Goal: Task Accomplishment & Management: Manage account settings

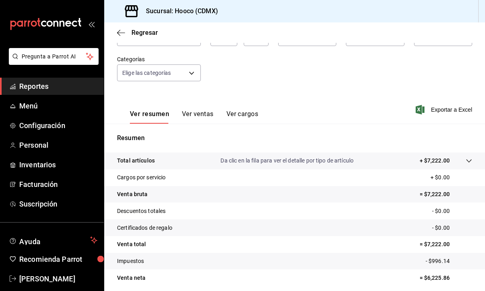
scroll to position [66, 0]
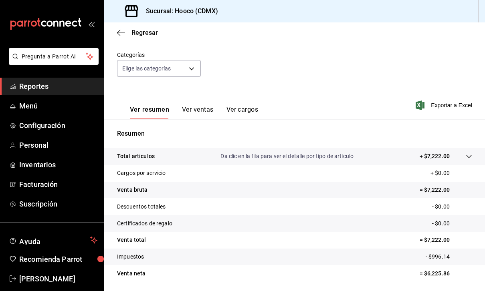
click at [203, 110] on button "Ver ventas" at bounding box center [198, 113] width 32 height 14
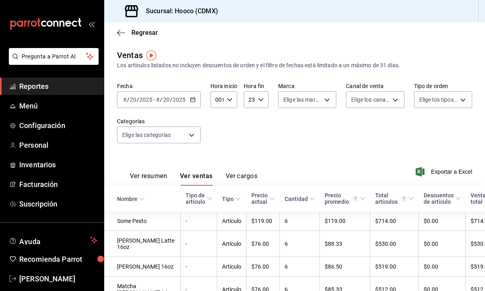
click at [250, 173] on button "Ver cargos" at bounding box center [242, 179] width 32 height 14
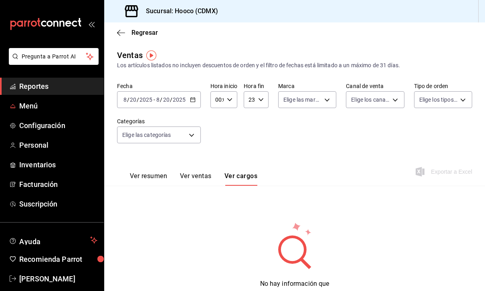
click at [55, 99] on link "Menú" at bounding box center [52, 105] width 104 height 17
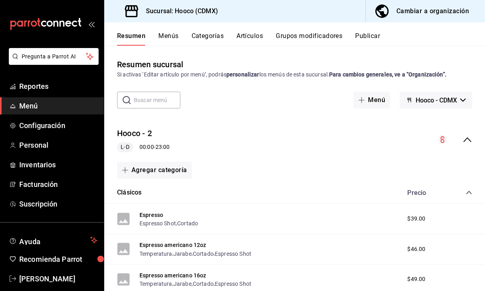
click at [336, 35] on button "Grupos modificadores" at bounding box center [309, 39] width 66 height 14
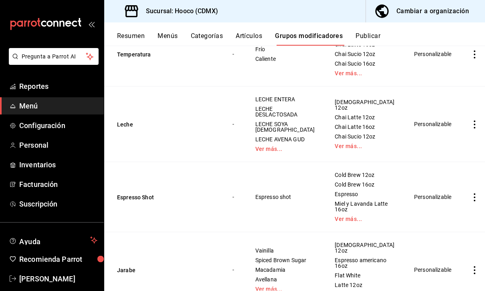
scroll to position [26, 0]
click at [269, 146] on link "Ver más..." at bounding box center [285, 149] width 60 height 6
click at [471, 121] on icon "actions" at bounding box center [474, 125] width 8 height 8
click at [448, 114] on span "Editar" at bounding box center [443, 118] width 21 height 8
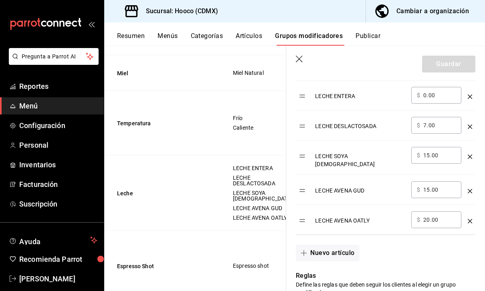
scroll to position [282, 0]
click at [328, 247] on button "Nuevo artículo" at bounding box center [327, 252] width 63 height 17
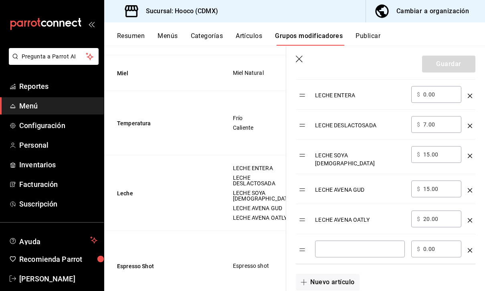
click at [355, 241] on div "​" at bounding box center [360, 249] width 90 height 17
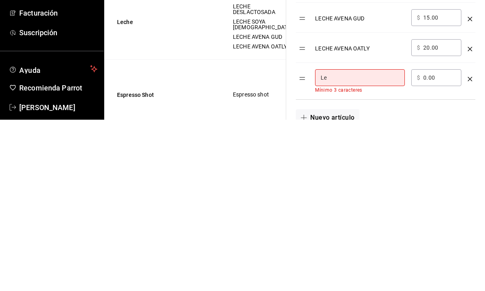
type input "L"
type input "DESLAC LIGTH"
click at [439, 245] on input "0.00" at bounding box center [439, 249] width 32 height 8
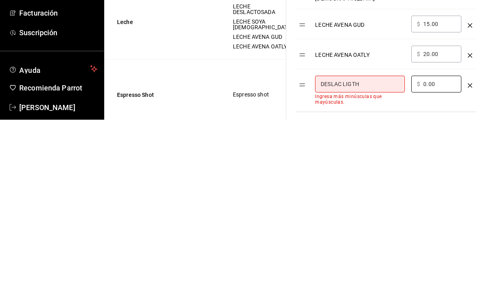
scroll to position [278, 0]
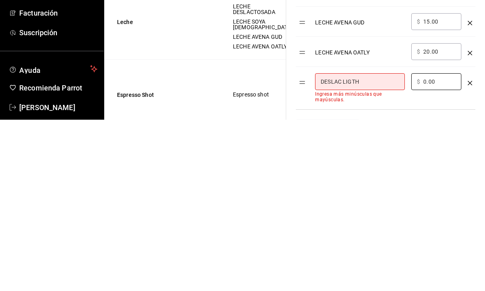
type input "0.00"
type input "7.00"
click at [434, 238] on td "​ $ 7.00 ​" at bounding box center [436, 259] width 56 height 42
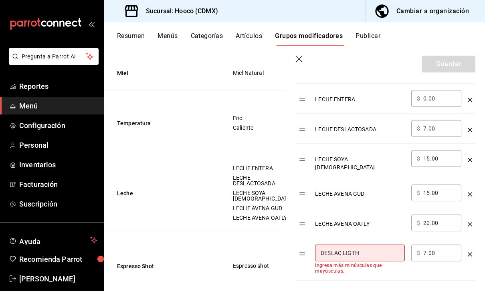
click at [386, 253] on input "DESLAC LIGTH" at bounding box center [359, 253] width 79 height 8
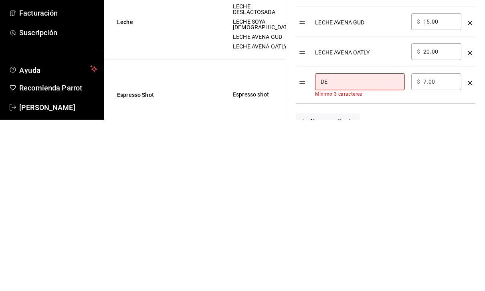
type input "D"
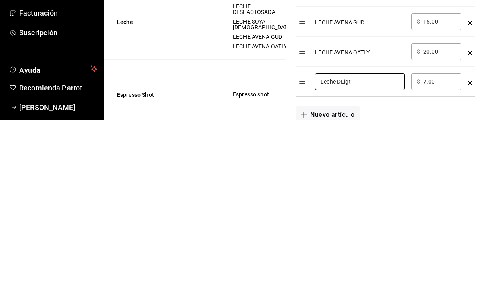
type input "Leche DLigth"
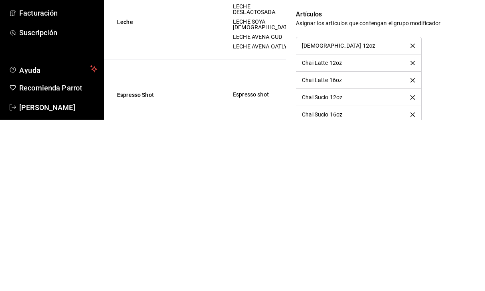
scroll to position [563, 0]
